Goal: Information Seeking & Learning: Compare options

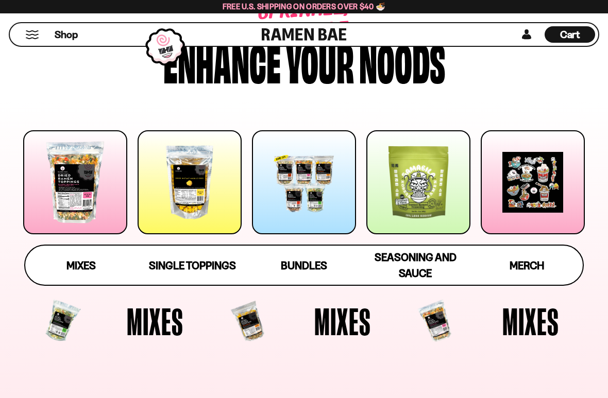
scroll to position [79, 0]
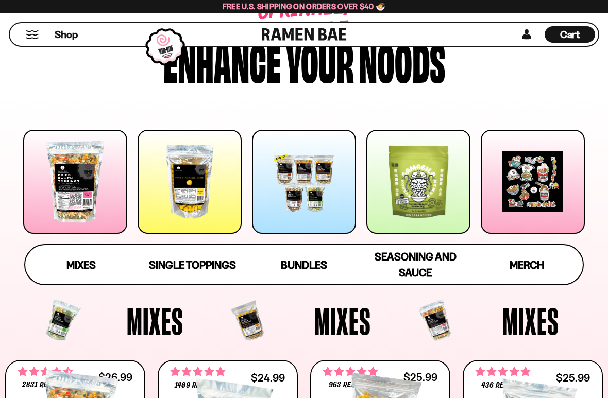
click at [73, 267] on span "Mixes" at bounding box center [80, 264] width 29 height 13
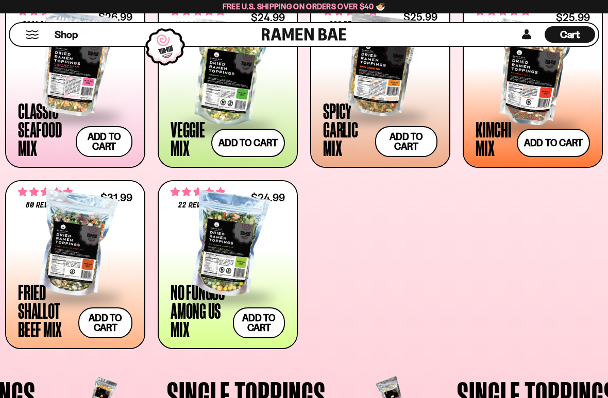
scroll to position [428, 0]
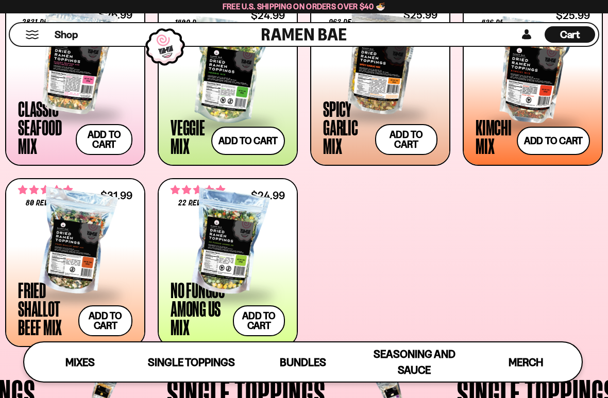
click at [34, 307] on span at bounding box center [75, 296] width 114 height 36
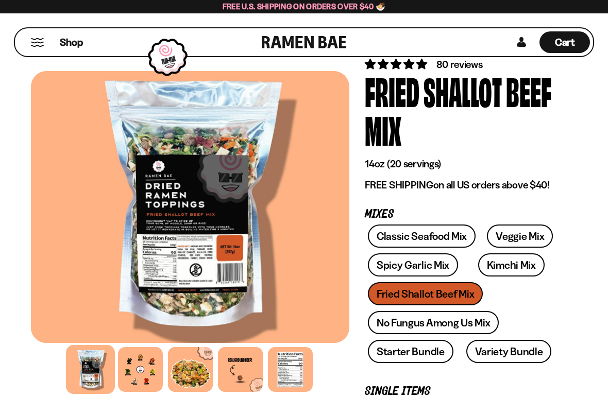
scroll to position [53, 0]
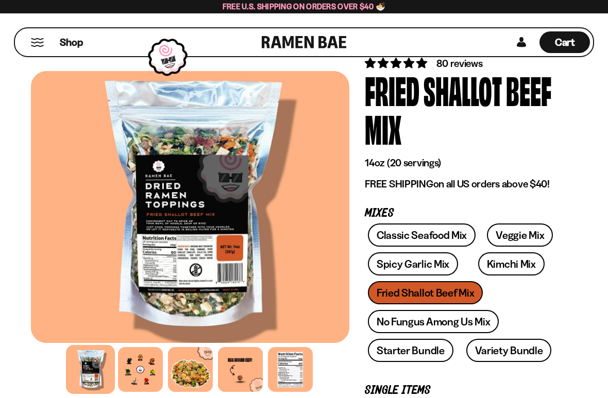
click at [130, 318] on div at bounding box center [140, 369] width 45 height 45
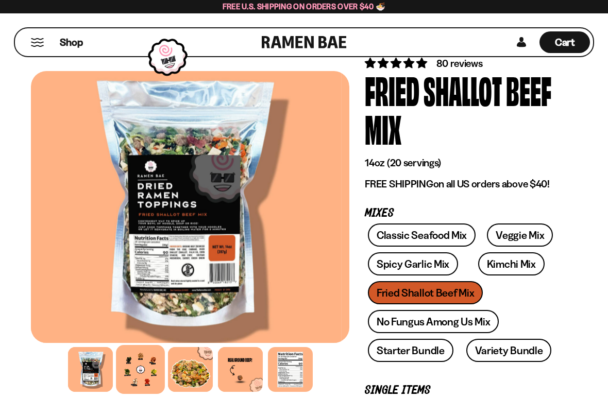
click at [130, 318] on div at bounding box center [140, 369] width 49 height 49
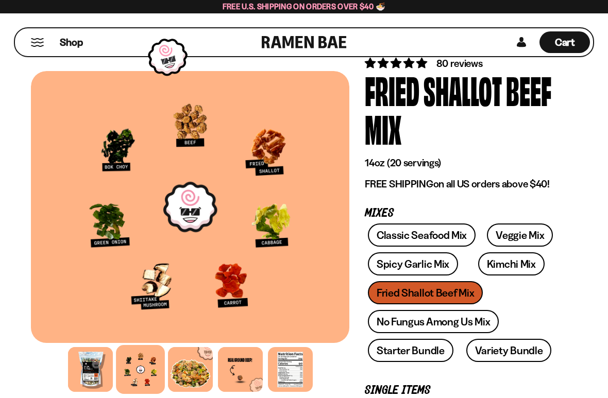
click at [184, 318] on div at bounding box center [190, 369] width 45 height 45
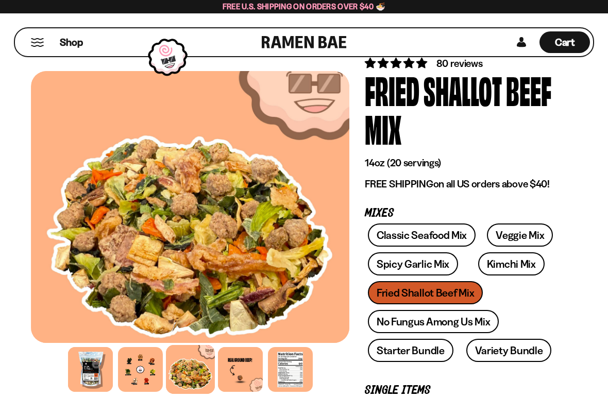
click at [232, 318] on div at bounding box center [240, 369] width 45 height 45
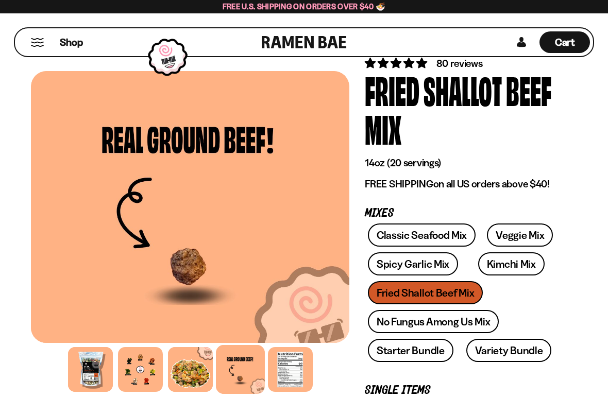
click at [289, 318] on div at bounding box center [290, 369] width 45 height 45
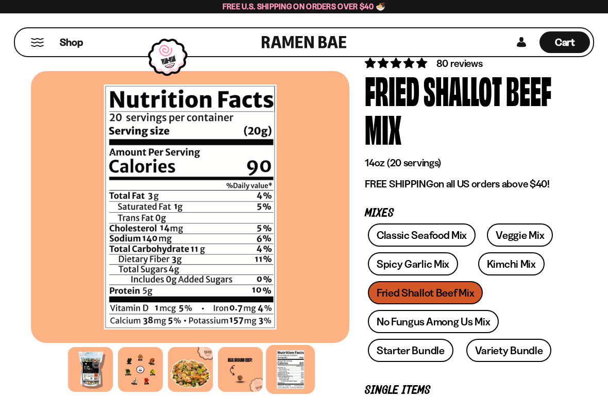
click at [492, 264] on link "Kimchi Mix" at bounding box center [511, 263] width 66 height 23
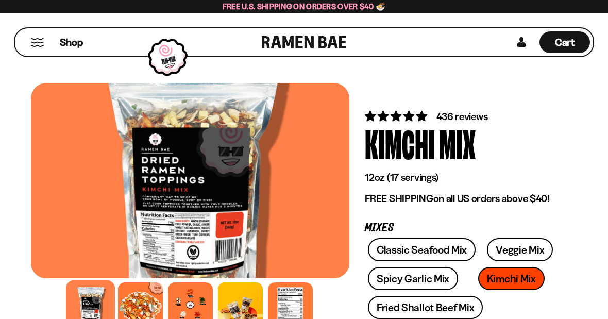
click at [132, 303] on div at bounding box center [140, 304] width 45 height 45
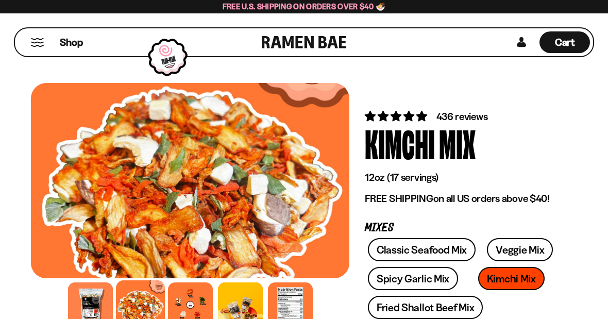
click at [186, 303] on div at bounding box center [190, 304] width 45 height 45
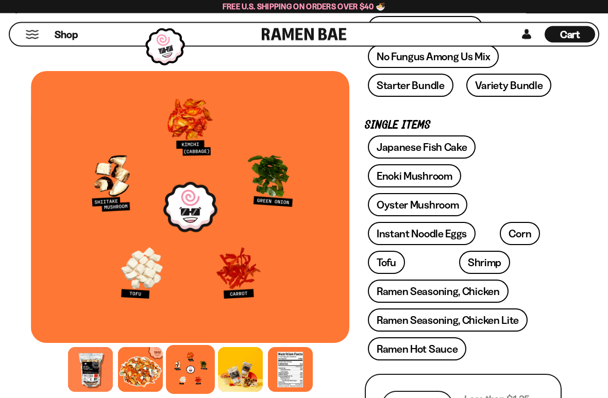
scroll to position [281, 0]
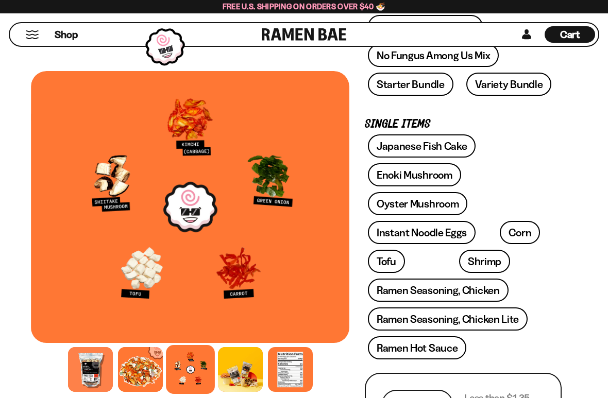
click at [236, 318] on div at bounding box center [240, 369] width 45 height 45
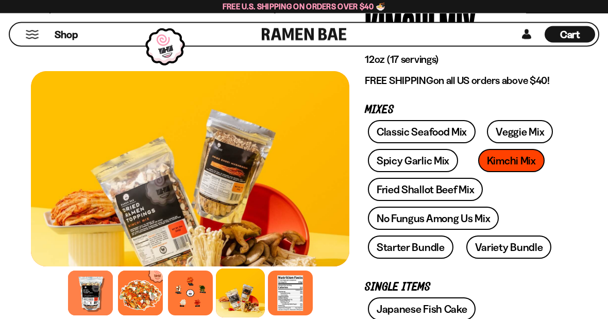
scroll to position [118, 0]
click at [506, 137] on link "Veggie Mix" at bounding box center [520, 131] width 66 height 23
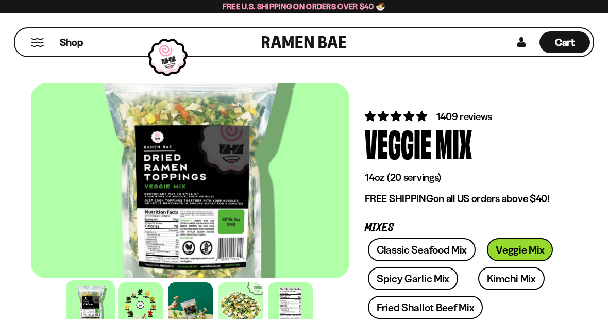
click at [137, 306] on div at bounding box center [140, 304] width 45 height 45
